Goal: Task Accomplishment & Management: Manage account settings

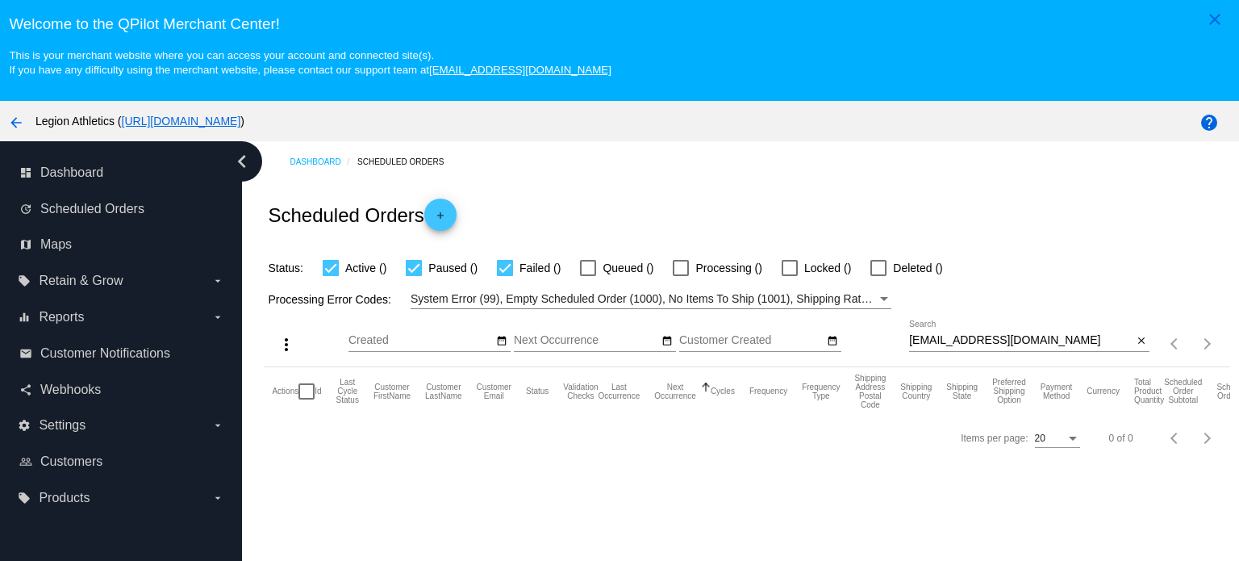
click at [995, 340] on input "[EMAIL_ADDRESS][DOMAIN_NAME]" at bounding box center [1020, 340] width 223 height 13
paste input "[PERSON_NAME].jessica54@gmail.v"
type input "[PERSON_NAME][EMAIL_ADDRESS]"
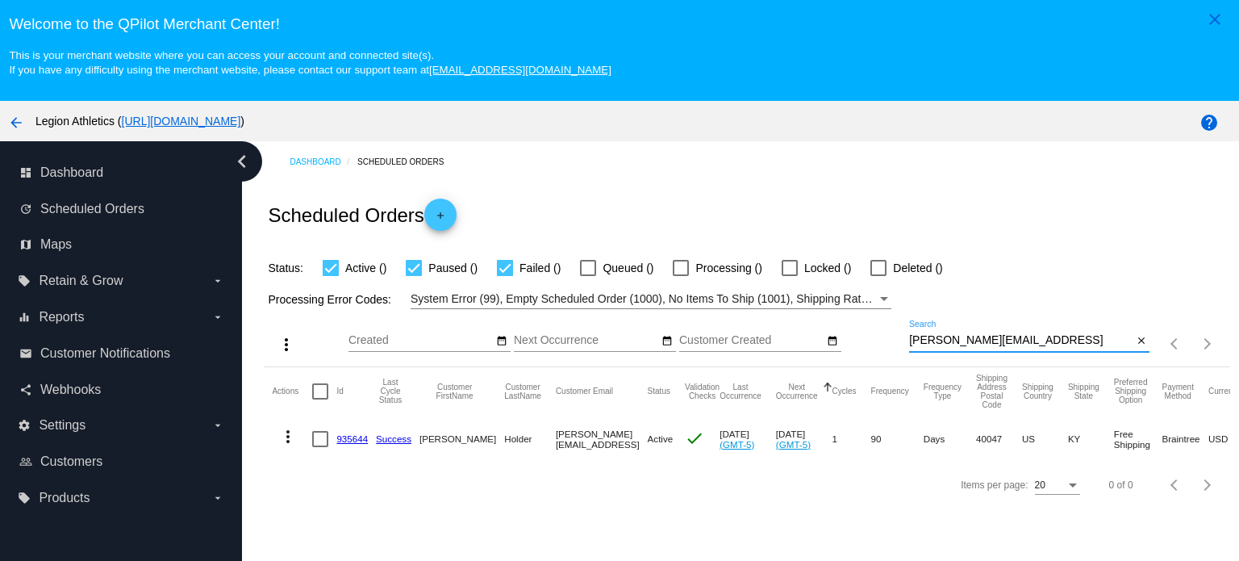
click at [315, 441] on div at bounding box center [320, 439] width 16 height 16
click at [319, 447] on input "checkbox" at bounding box center [319, 447] width 1 height 1
checkbox input "true"
click at [284, 439] on mat-icon "more_vert" at bounding box center [287, 436] width 19 height 19
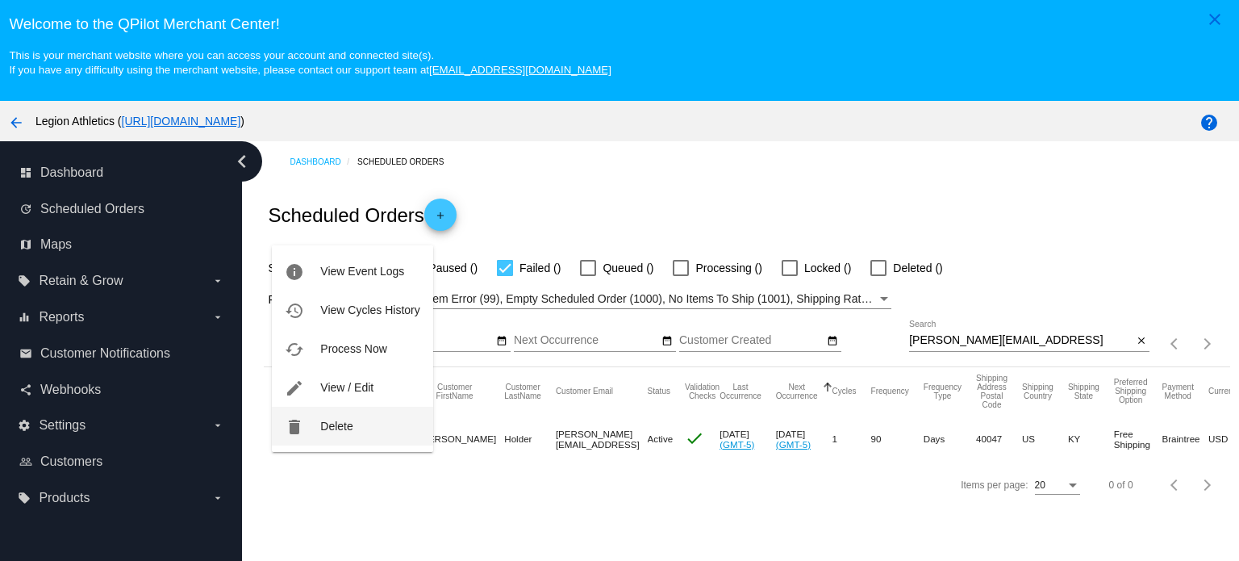
click at [336, 428] on span "Delete" at bounding box center [336, 425] width 32 height 13
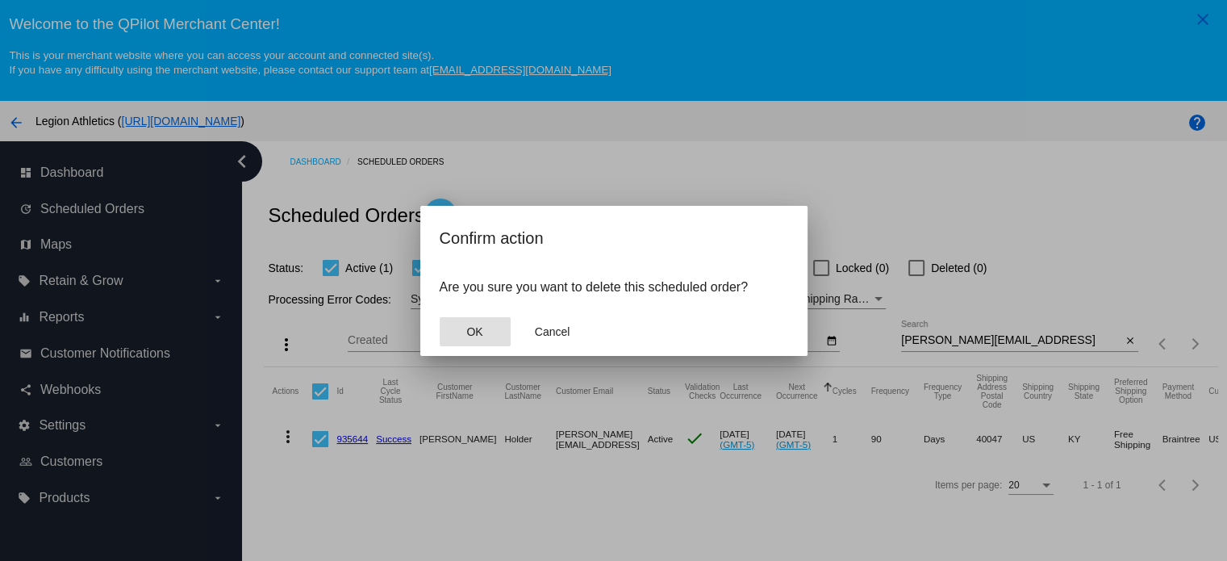
click at [486, 333] on button "OK" at bounding box center [475, 331] width 71 height 29
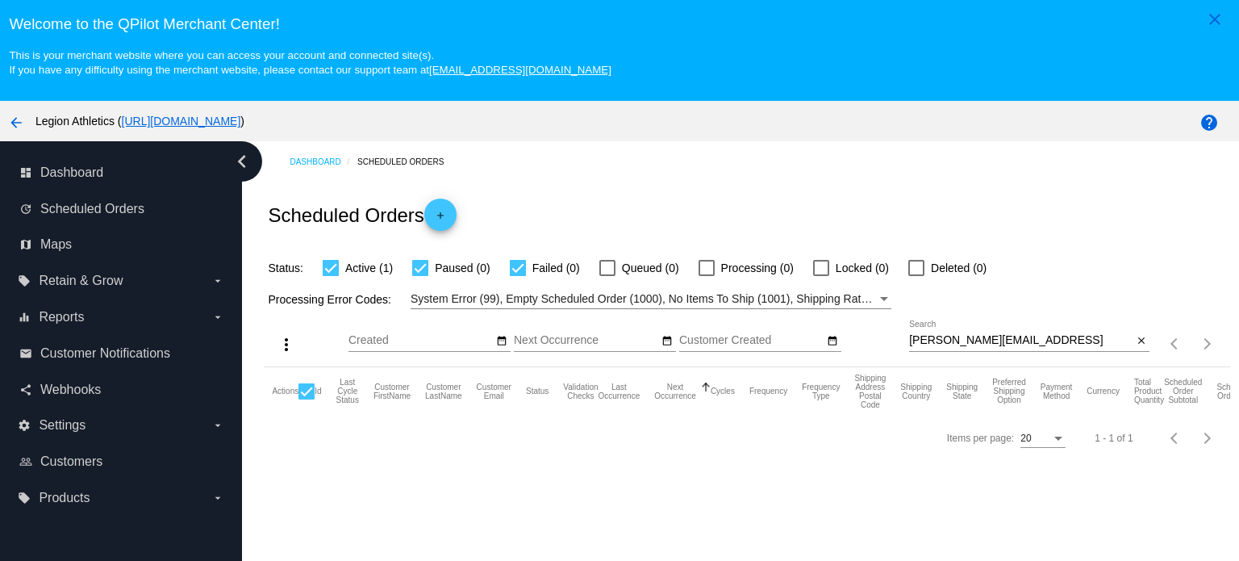
scroll to position [101, 0]
